Goal: Task Accomplishment & Management: Manage account settings

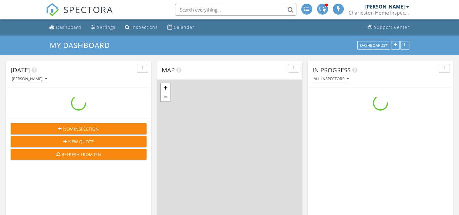
scroll to position [562, 469]
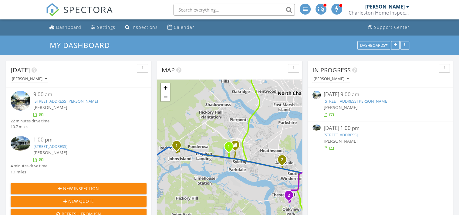
click at [355, 135] on link "38 Grove St , Charleston, SC 29403" at bounding box center [341, 134] width 34 height 5
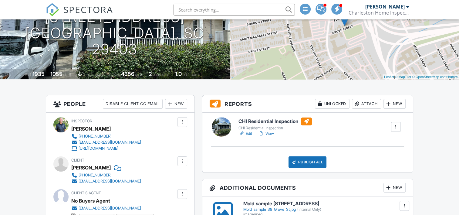
scroll to position [106, 0]
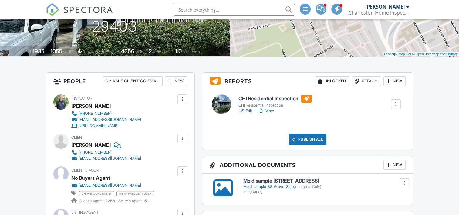
click at [272, 109] on link "View" at bounding box center [266, 111] width 16 height 6
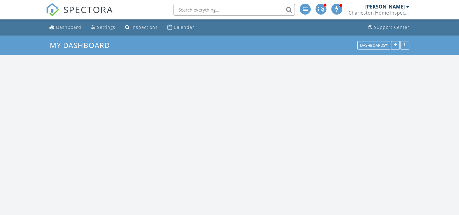
scroll to position [562, 469]
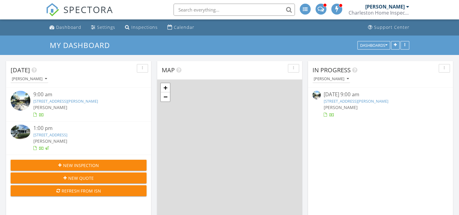
click at [353, 100] on link "1 Marlow Dr, Charleston, SC 29403" at bounding box center [356, 100] width 65 height 5
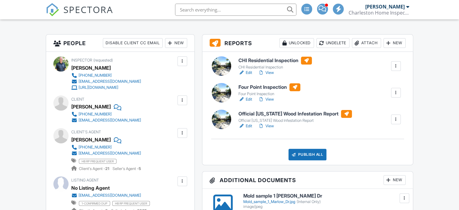
click at [397, 90] on div at bounding box center [396, 93] width 6 height 6
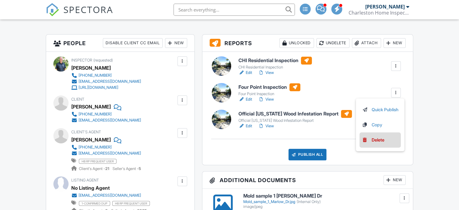
click at [375, 140] on div "Delete" at bounding box center [378, 140] width 13 height 7
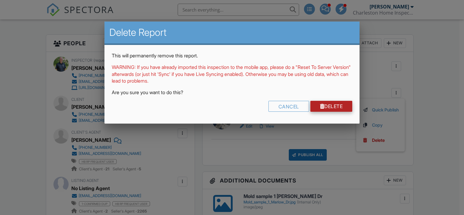
click at [339, 105] on link "Delete" at bounding box center [331, 106] width 42 height 11
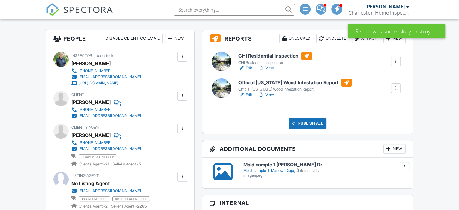
click at [271, 68] on link "View" at bounding box center [266, 68] width 16 height 6
